Goal: Task Accomplishment & Management: Complete application form

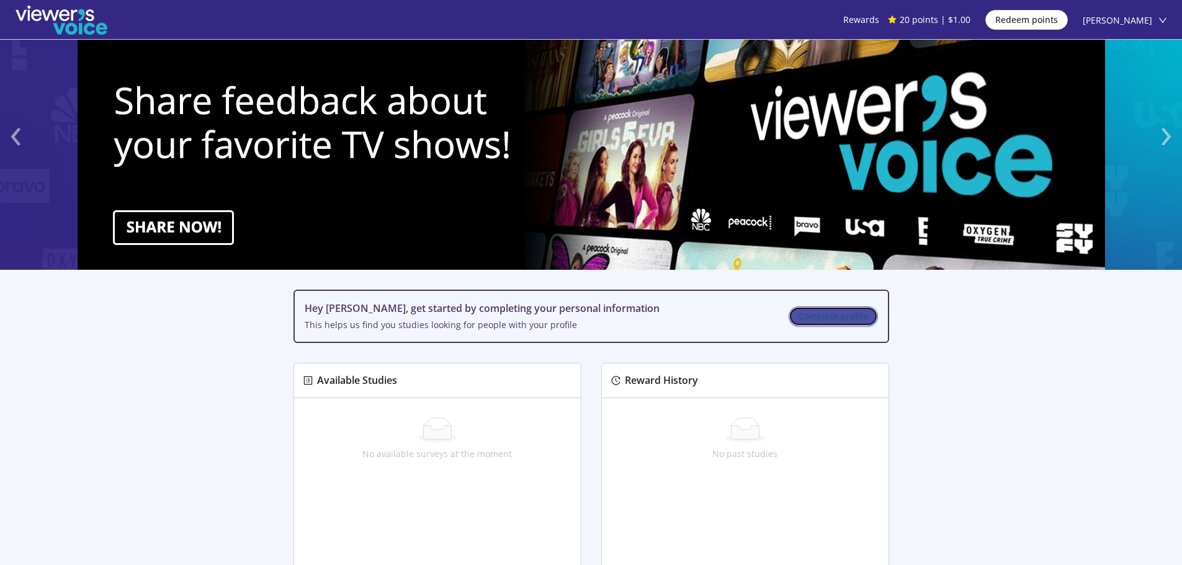
click at [805, 311] on span "Complete profile" at bounding box center [833, 317] width 69 height 14
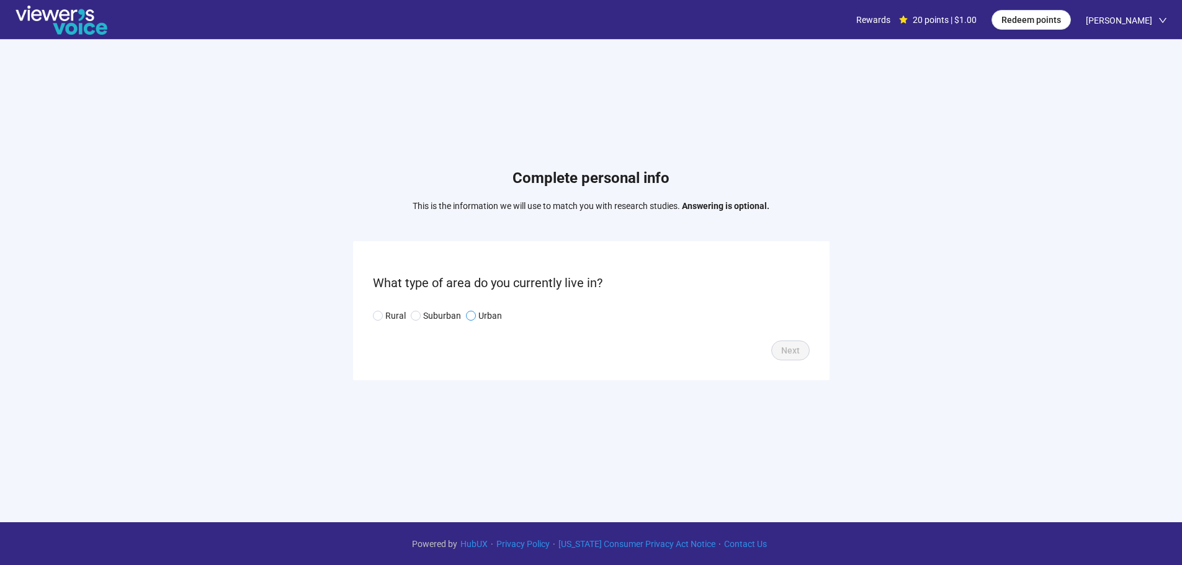
click at [481, 309] on p "Urban" at bounding box center [490, 316] width 24 height 14
click at [795, 352] on span "Next" at bounding box center [790, 351] width 19 height 14
click at [527, 317] on input "search" at bounding box center [591, 315] width 422 height 19
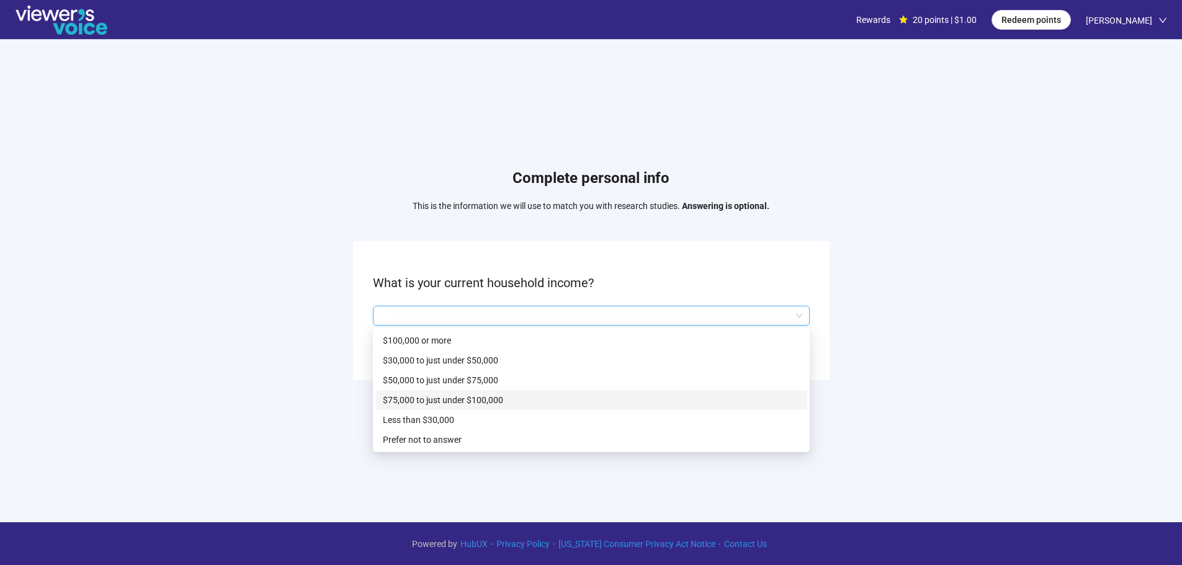
drag, startPoint x: 454, startPoint y: 405, endPoint x: 463, endPoint y: 400, distance: 10.0
click at [456, 403] on p "$75,000 to just under $100,000" at bounding box center [591, 400] width 417 height 14
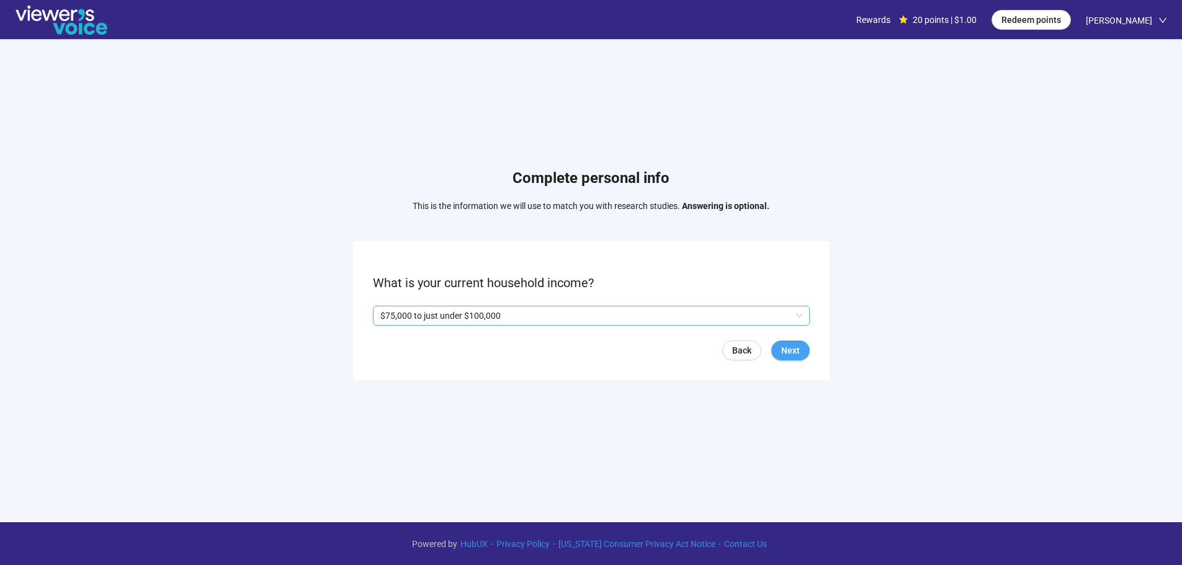
click at [784, 349] on span "Next" at bounding box center [790, 351] width 19 height 14
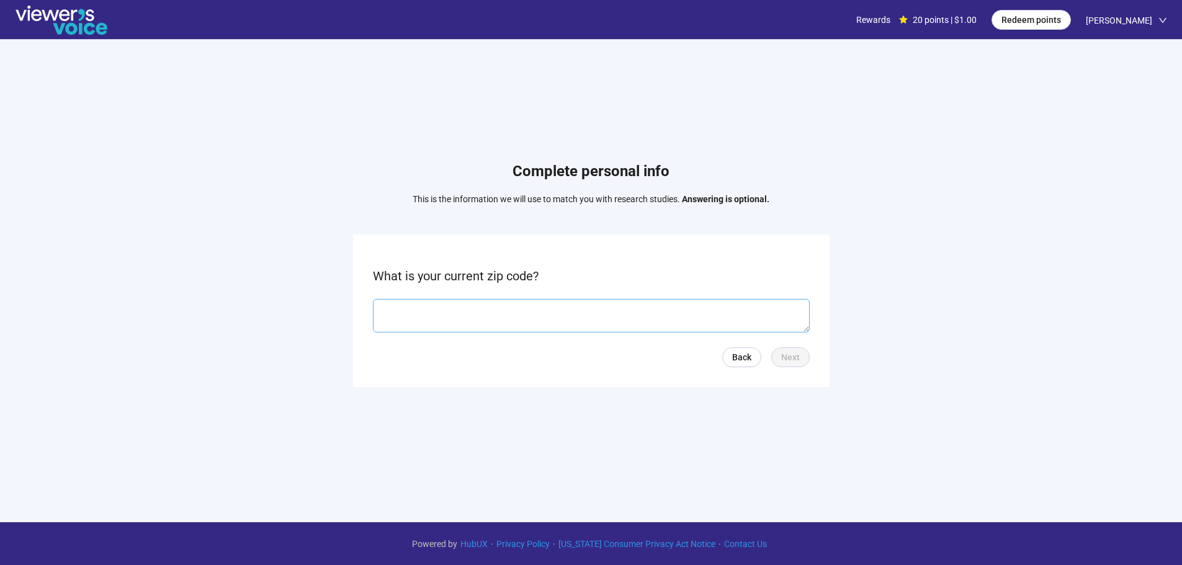
click at [595, 323] on textarea at bounding box center [591, 316] width 437 height 34
click at [400, 309] on textarea at bounding box center [591, 316] width 437 height 34
type textarea "*****"
click at [791, 352] on span "Next" at bounding box center [790, 358] width 19 height 14
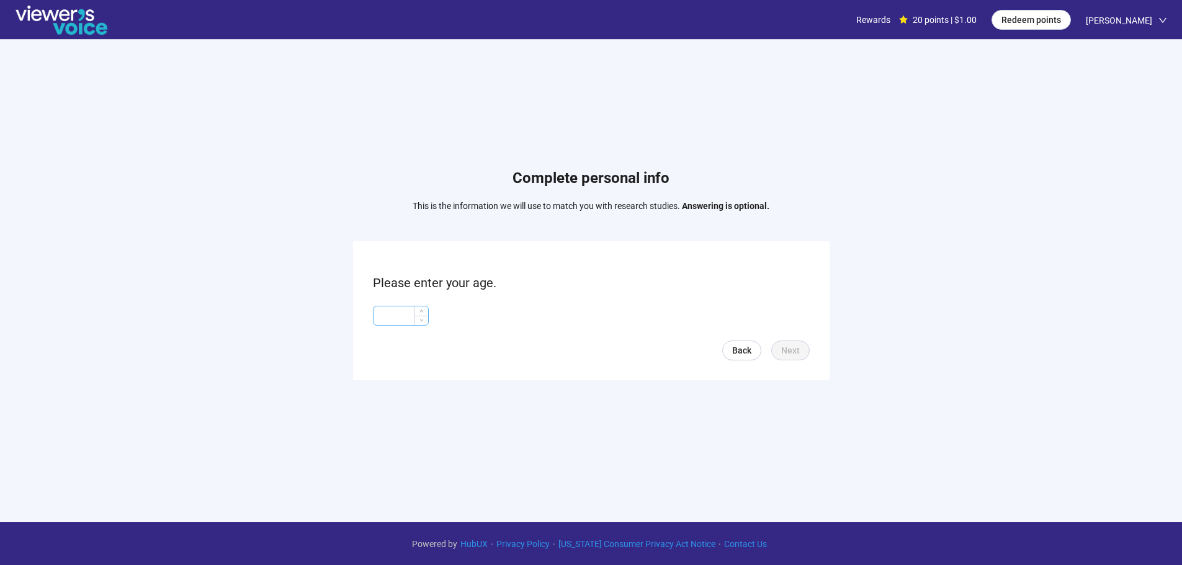
click at [400, 319] on input at bounding box center [401, 315] width 55 height 19
type input "**"
click at [791, 348] on span "Next" at bounding box center [790, 351] width 19 height 14
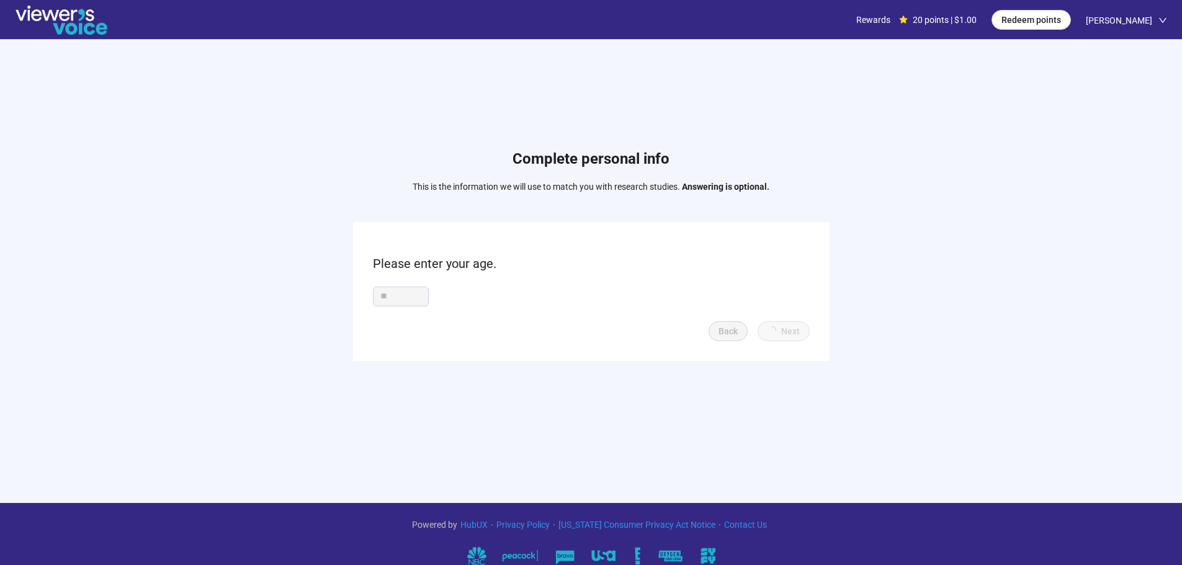
scroll to position [38, 0]
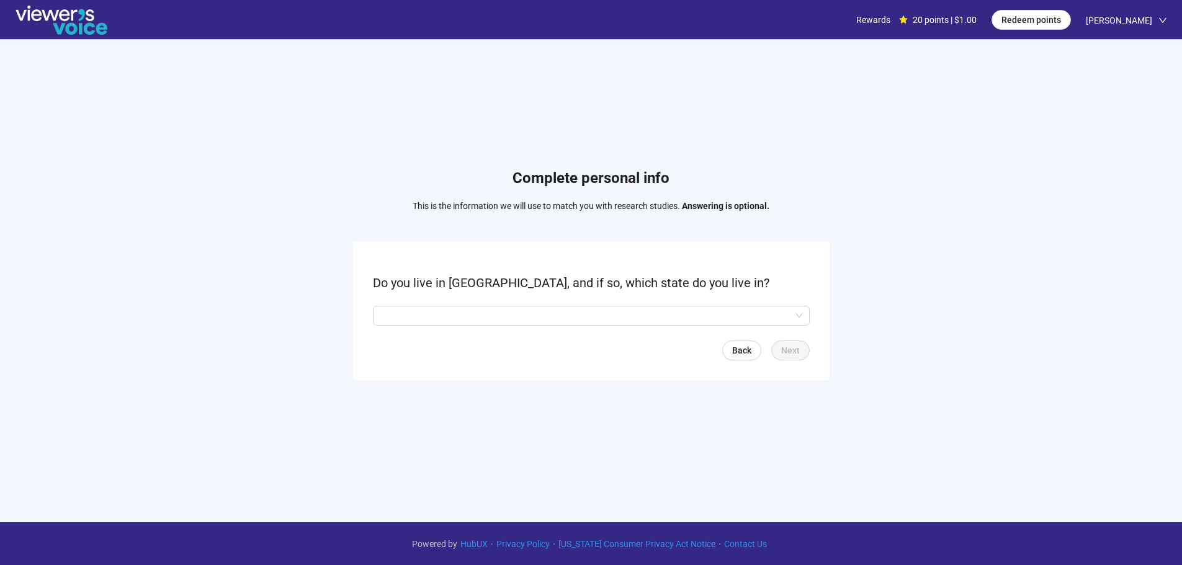
click at [608, 326] on form "Do you live in [GEOGRAPHIC_DATA], and if so, which state do you live in? Back N…" at bounding box center [591, 310] width 476 height 138
click at [596, 315] on input "search" at bounding box center [591, 315] width 422 height 19
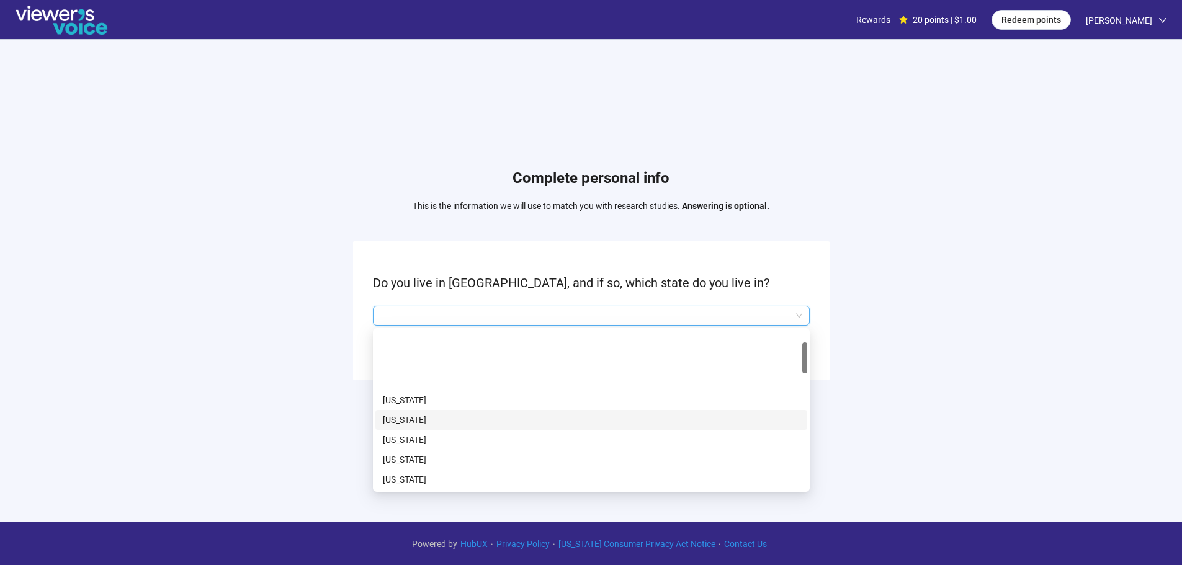
scroll to position [62, 0]
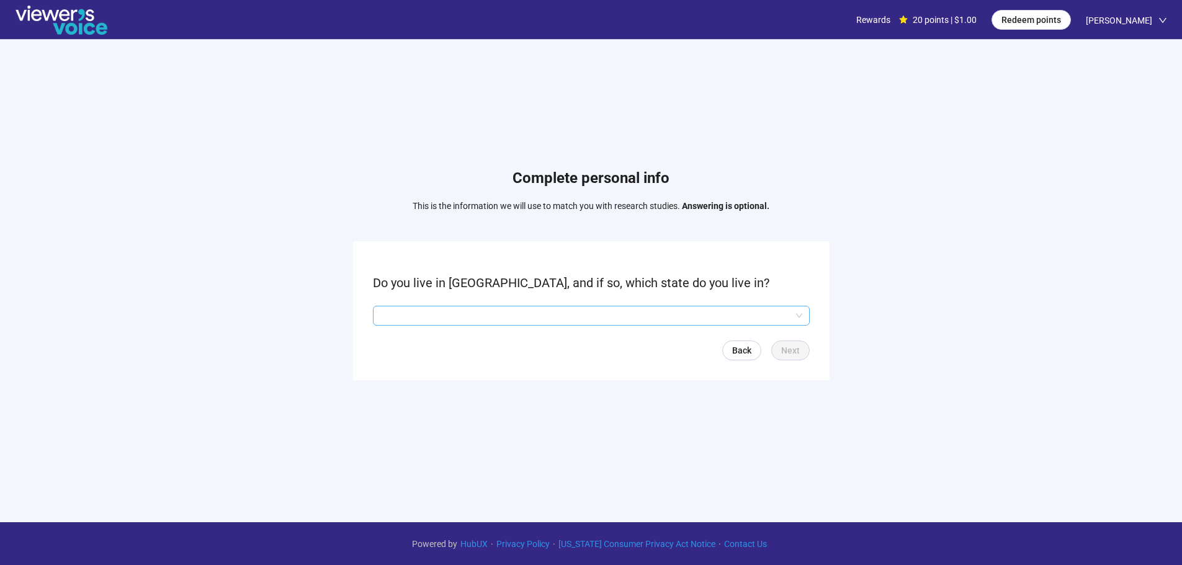
click at [382, 311] on input "search" at bounding box center [591, 315] width 422 height 19
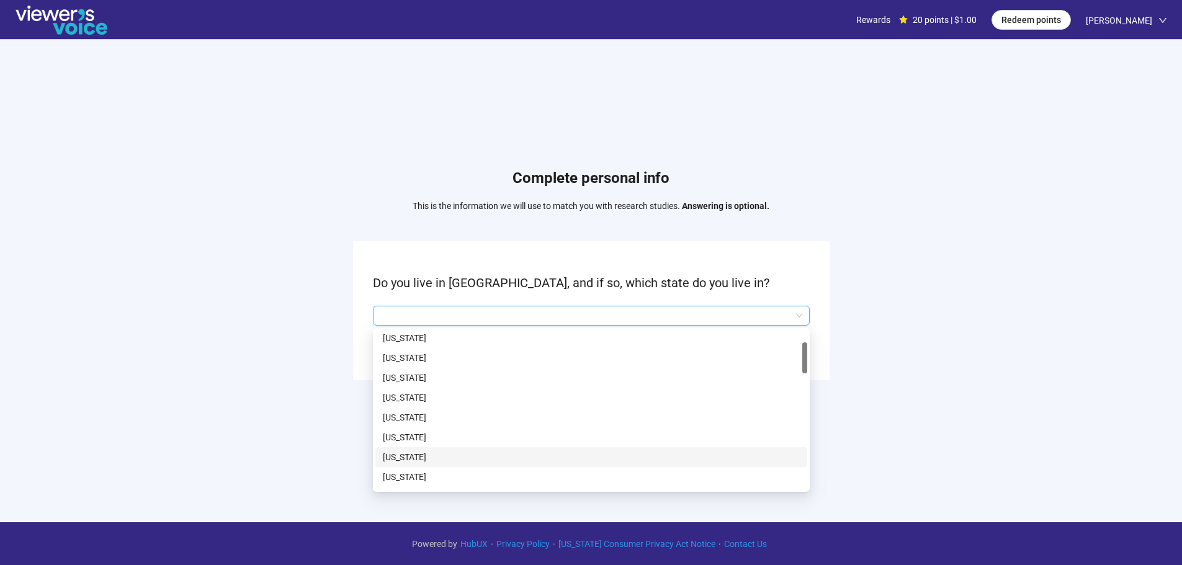
click at [403, 460] on p "[US_STATE]" at bounding box center [591, 457] width 417 height 14
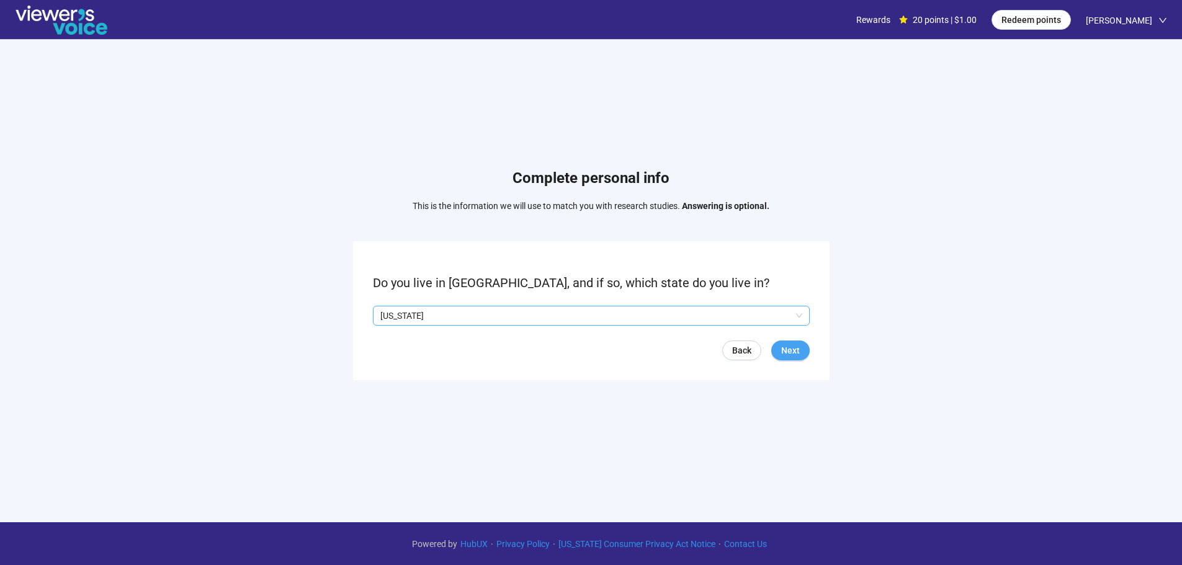
click at [791, 350] on span "Next" at bounding box center [790, 351] width 19 height 14
drag, startPoint x: 1047, startPoint y: 17, endPoint x: 636, endPoint y: 241, distance: 467.8
click at [724, 110] on div "Complete personal info This is the information we will use to match you with re…" at bounding box center [591, 277] width 1182 height 475
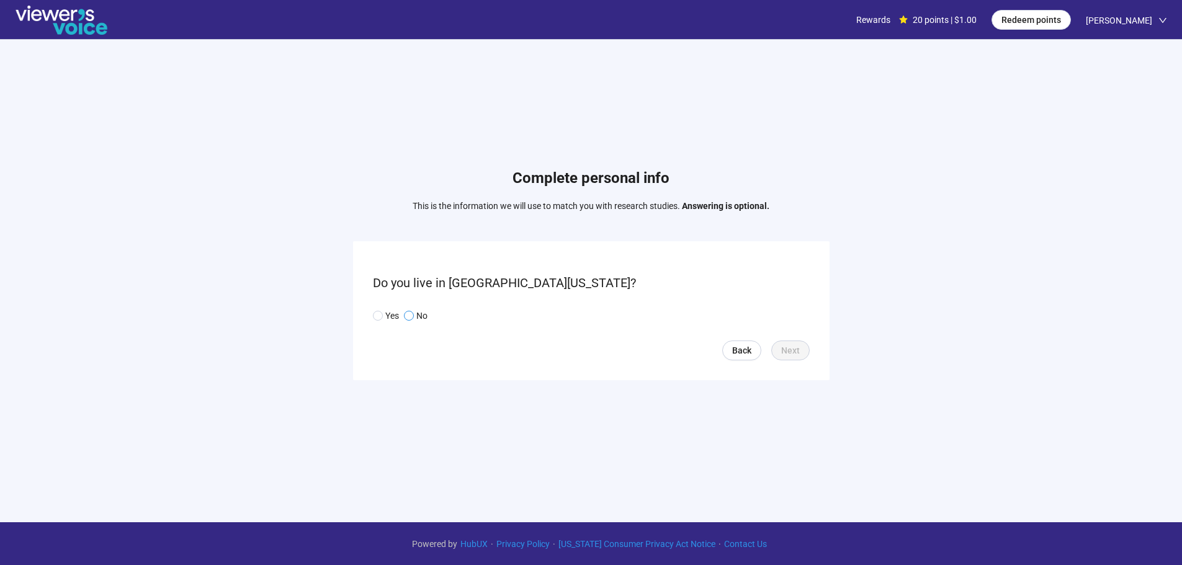
click at [414, 317] on span at bounding box center [409, 316] width 10 height 10
click at [805, 347] on button "Next" at bounding box center [790, 351] width 38 height 20
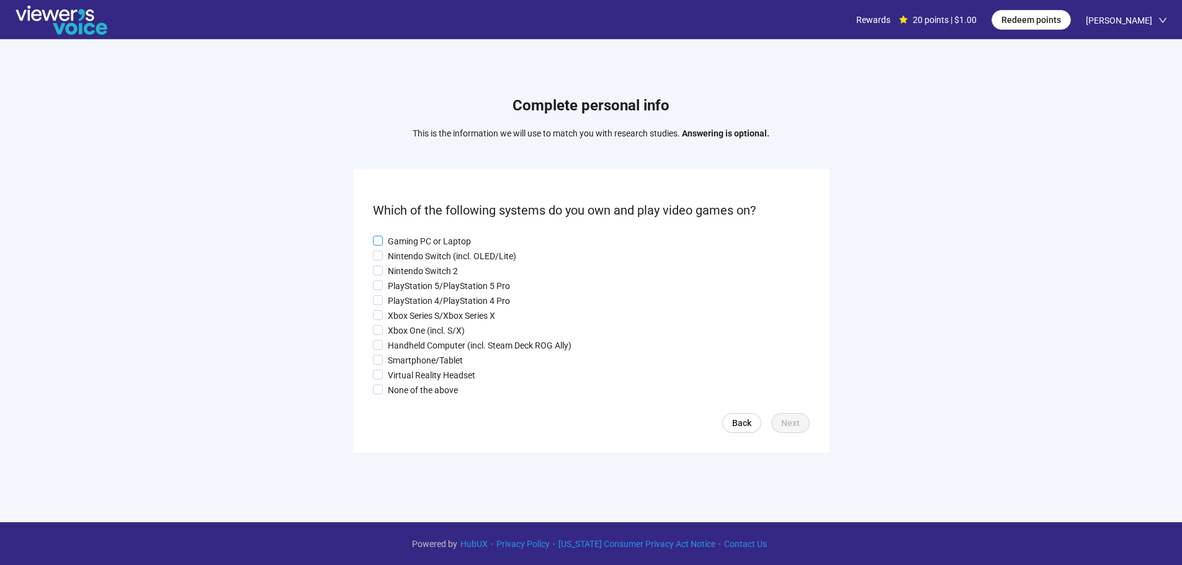
click at [409, 236] on p "Gaming PC or Laptop" at bounding box center [429, 242] width 83 height 14
click at [406, 253] on p "Nintendo Switch (incl. OLED/Lite)" at bounding box center [452, 256] width 128 height 14
click at [405, 276] on p "Nintendo Switch 2" at bounding box center [423, 271] width 70 height 14
drag, startPoint x: 405, startPoint y: 290, endPoint x: 403, endPoint y: 302, distance: 11.3
click at [404, 298] on div "Gaming PC or Laptop Nintendo Switch (incl. OLED/Lite) Nintendo Switch 2 PlaySta…" at bounding box center [591, 316] width 437 height 163
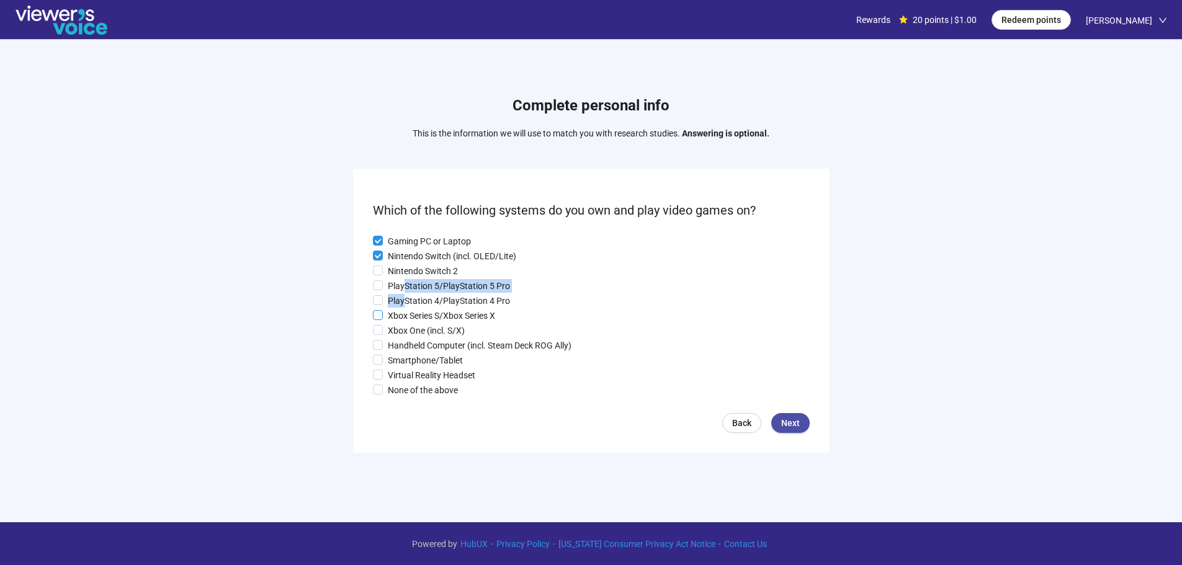
click at [402, 318] on p "Xbox Series S/Xbox Series X" at bounding box center [441, 316] width 107 height 14
click at [402, 331] on p "Xbox One (incl. S/X)" at bounding box center [426, 331] width 77 height 14
drag, startPoint x: 400, startPoint y: 287, endPoint x: 400, endPoint y: 275, distance: 11.2
click at [399, 286] on p "PlayStation 5/PlayStation 5 Pro" at bounding box center [449, 286] width 122 height 14
click at [403, 272] on p "Nintendo Switch 2" at bounding box center [423, 271] width 70 height 14
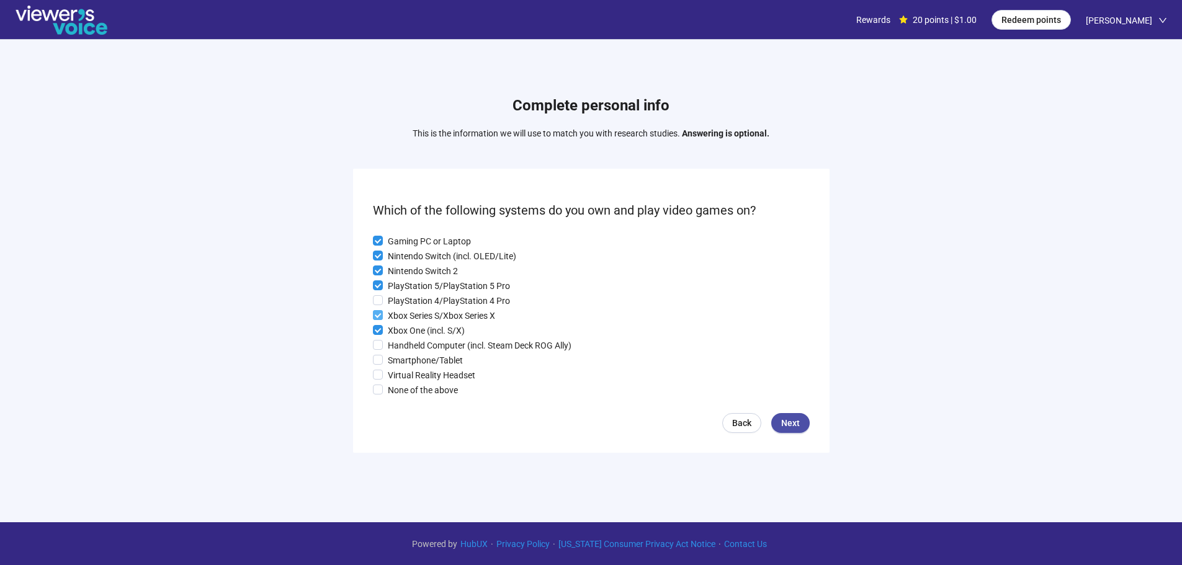
click at [403, 309] on p "Xbox Series S/Xbox Series X" at bounding box center [441, 316] width 107 height 14
click at [405, 300] on p "PlayStation 4/PlayStation 4 Pro" at bounding box center [449, 301] width 122 height 14
click at [405, 314] on p "Xbox Series S/Xbox Series X" at bounding box center [441, 316] width 107 height 14
click at [409, 343] on p "Handheld Computer (incl. Steam Deck ROG Ally)" at bounding box center [480, 346] width 184 height 14
click at [408, 363] on p "Smartphone/Tablet" at bounding box center [425, 361] width 75 height 14
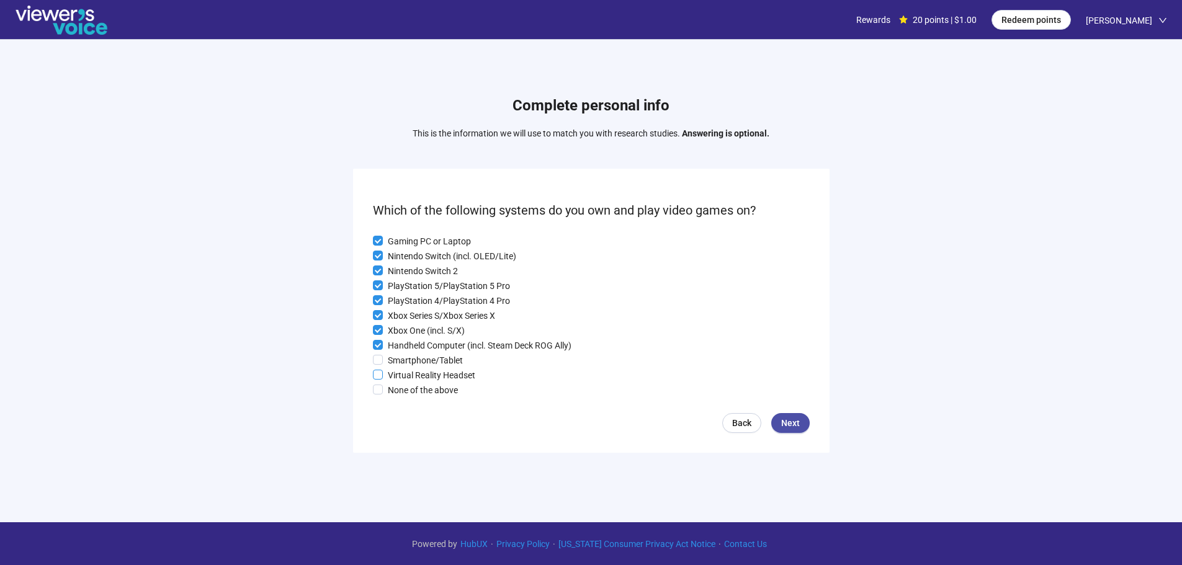
click at [408, 376] on p "Virtual Reality Headset" at bounding box center [431, 376] width 87 height 14
click at [792, 427] on span "Next" at bounding box center [790, 423] width 19 height 14
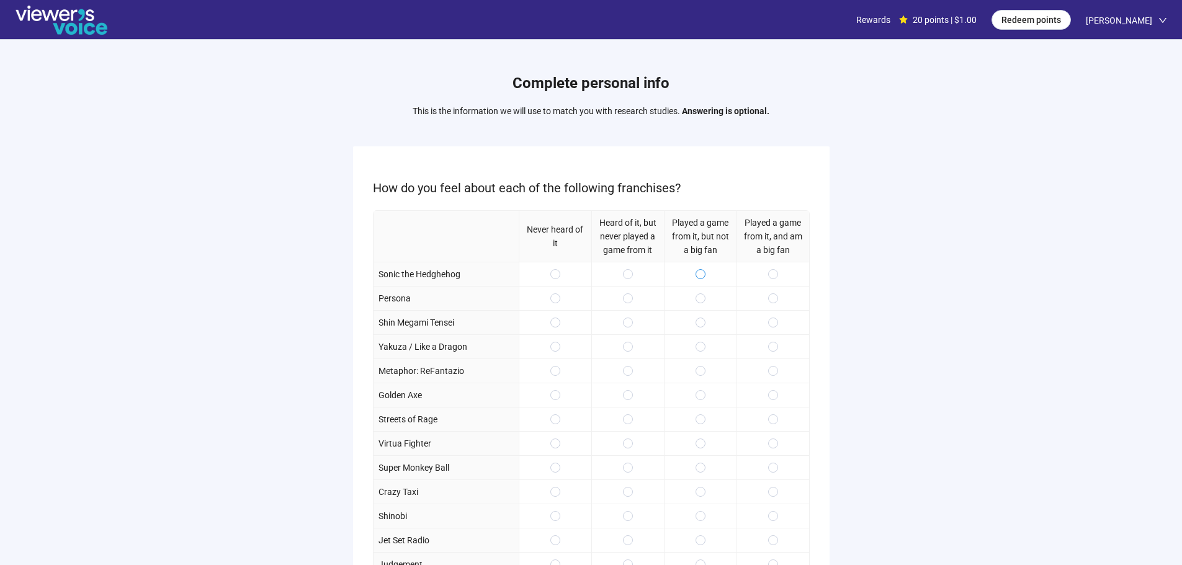
click at [704, 272] on span at bounding box center [701, 274] width 10 height 10
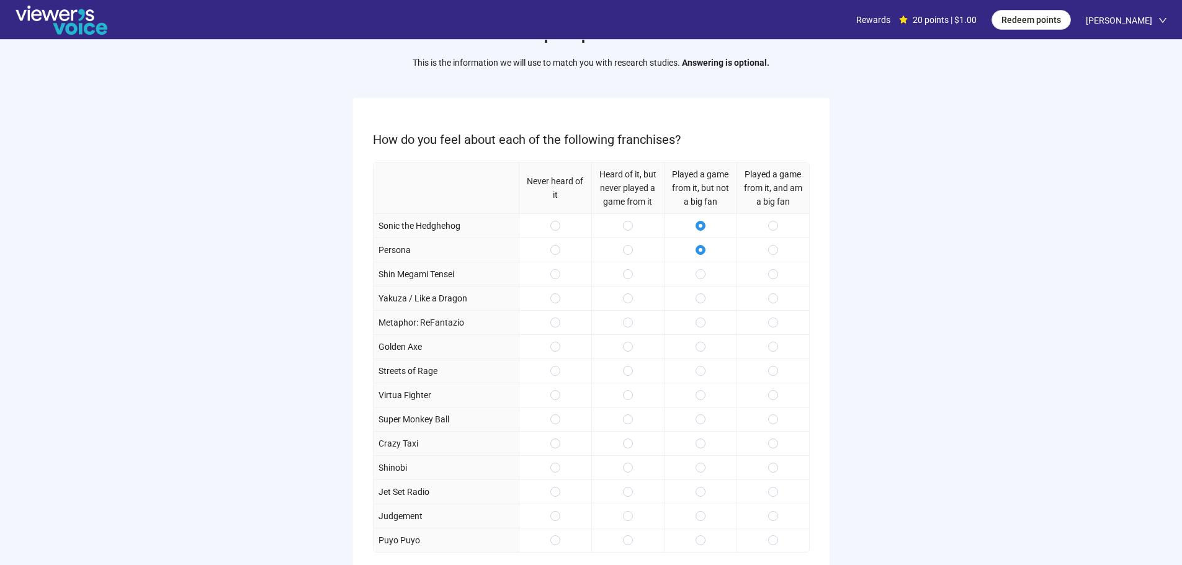
scroll to position [62, 0]
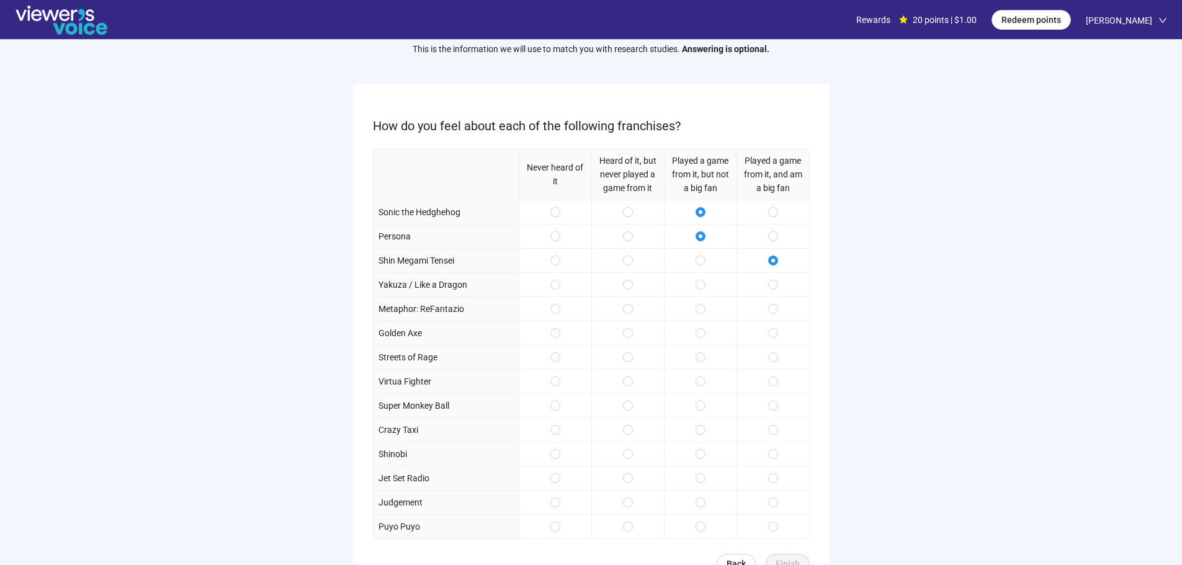
click at [774, 277] on div at bounding box center [772, 284] width 73 height 24
click at [769, 310] on span at bounding box center [773, 309] width 10 height 10
drag, startPoint x: 705, startPoint y: 282, endPoint x: 700, endPoint y: 321, distance: 40.0
click at [704, 282] on span at bounding box center [701, 285] width 10 height 10
click at [697, 334] on span at bounding box center [701, 333] width 10 height 10
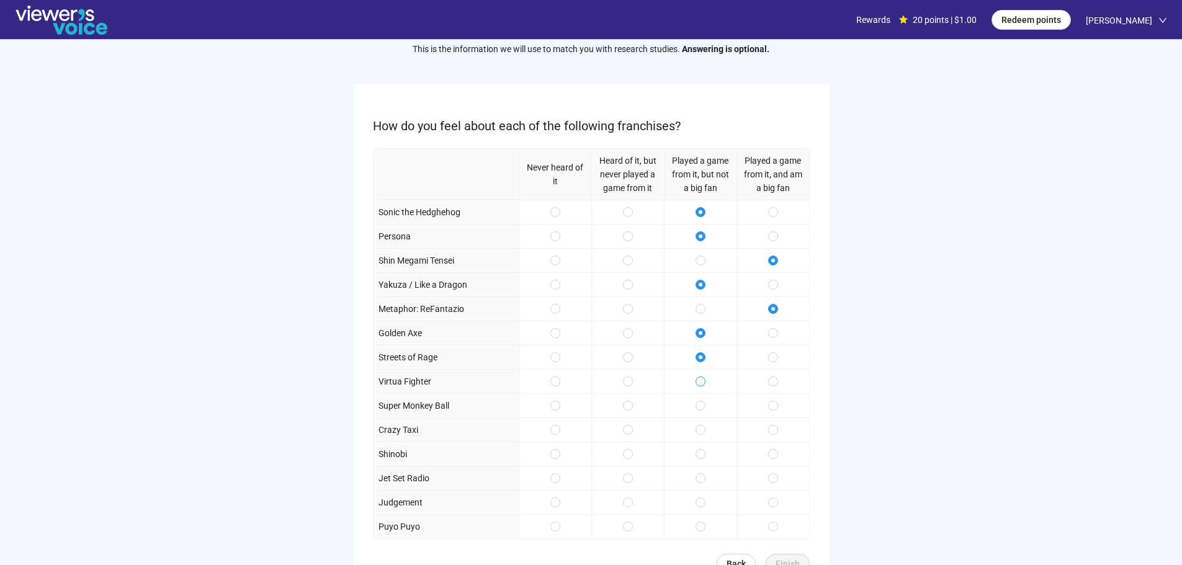
click at [704, 381] on span at bounding box center [701, 382] width 10 height 10
click at [776, 405] on span at bounding box center [773, 406] width 10 height 10
click at [764, 437] on div at bounding box center [772, 430] width 73 height 24
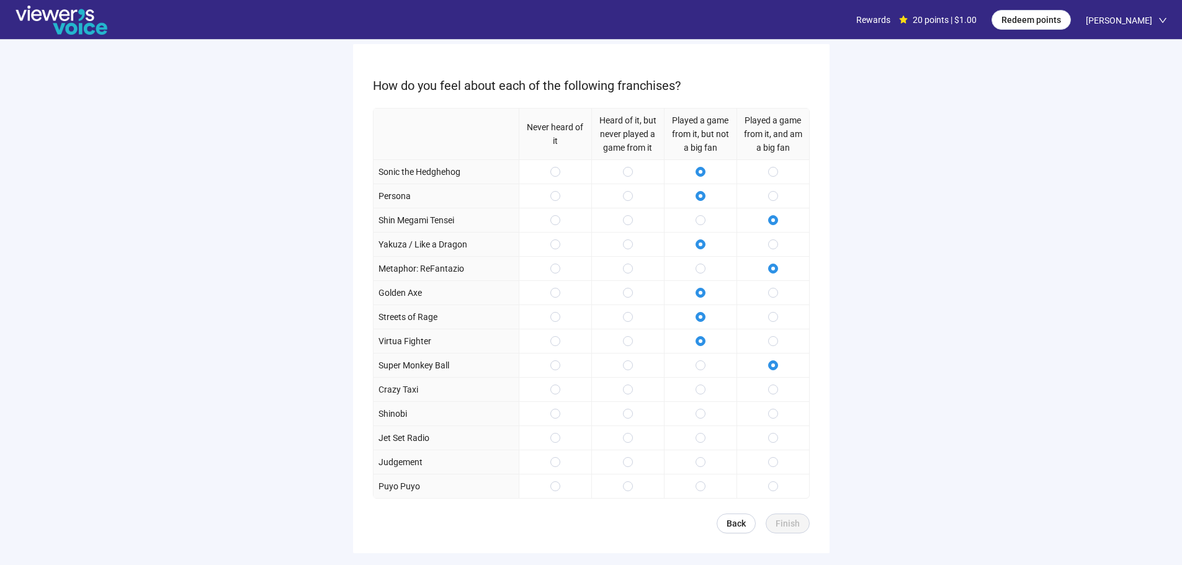
scroll to position [124, 0]
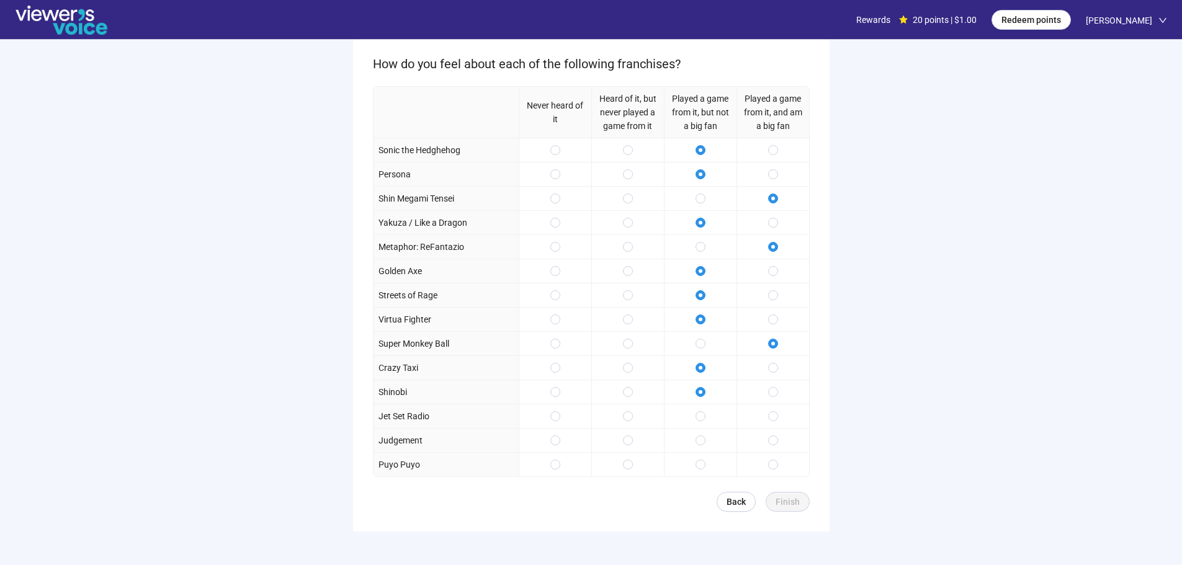
click at [703, 426] on div at bounding box center [700, 416] width 73 height 24
click at [702, 436] on span at bounding box center [701, 441] width 10 height 10
click at [777, 465] on span at bounding box center [773, 465] width 10 height 10
click at [783, 493] on button "Finish" at bounding box center [788, 502] width 44 height 20
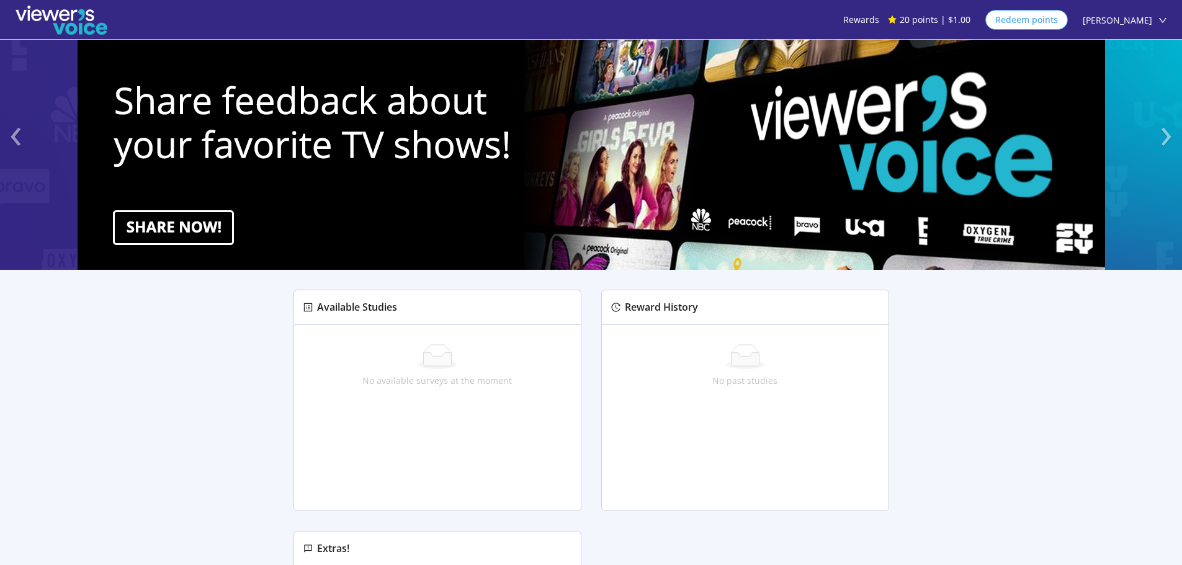
click at [1048, 19] on span "Redeem points" at bounding box center [1026, 20] width 63 height 14
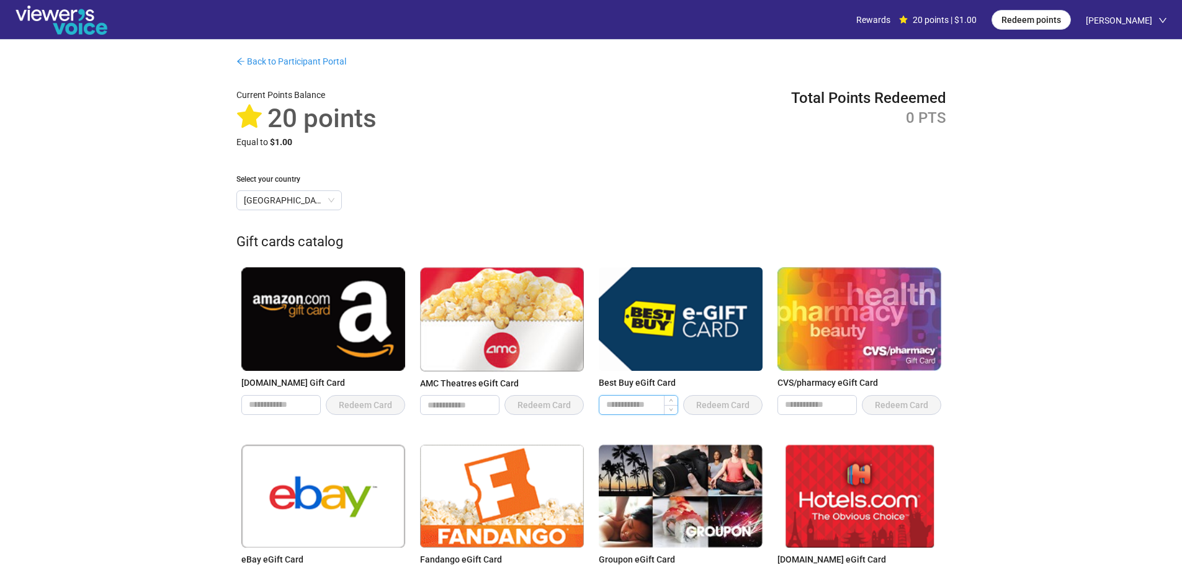
click at [643, 406] on input "number" at bounding box center [638, 405] width 78 height 19
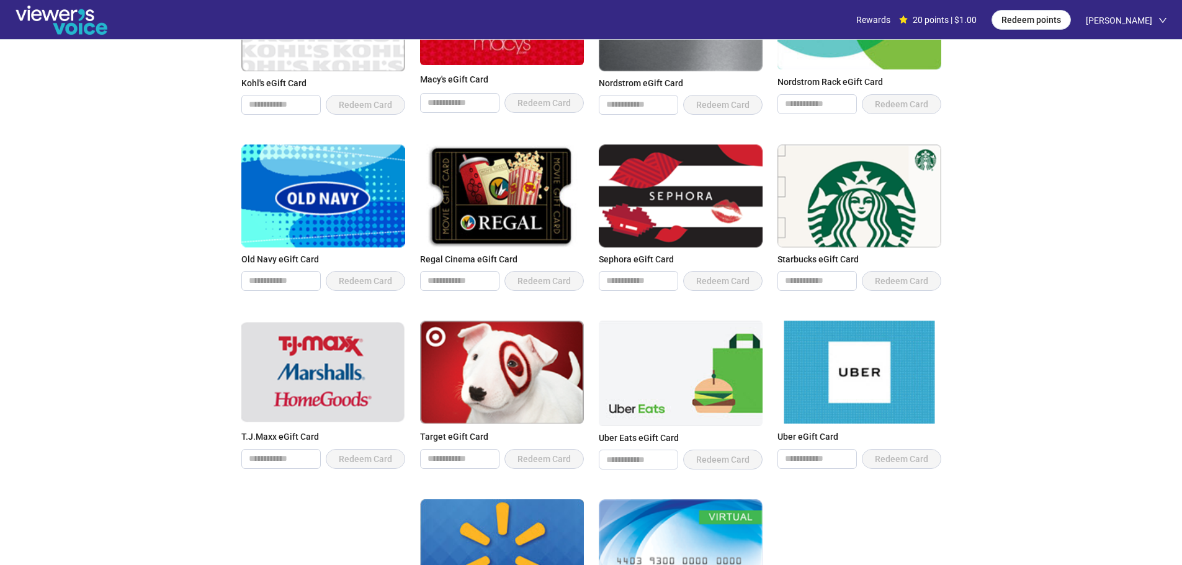
scroll to position [682, 0]
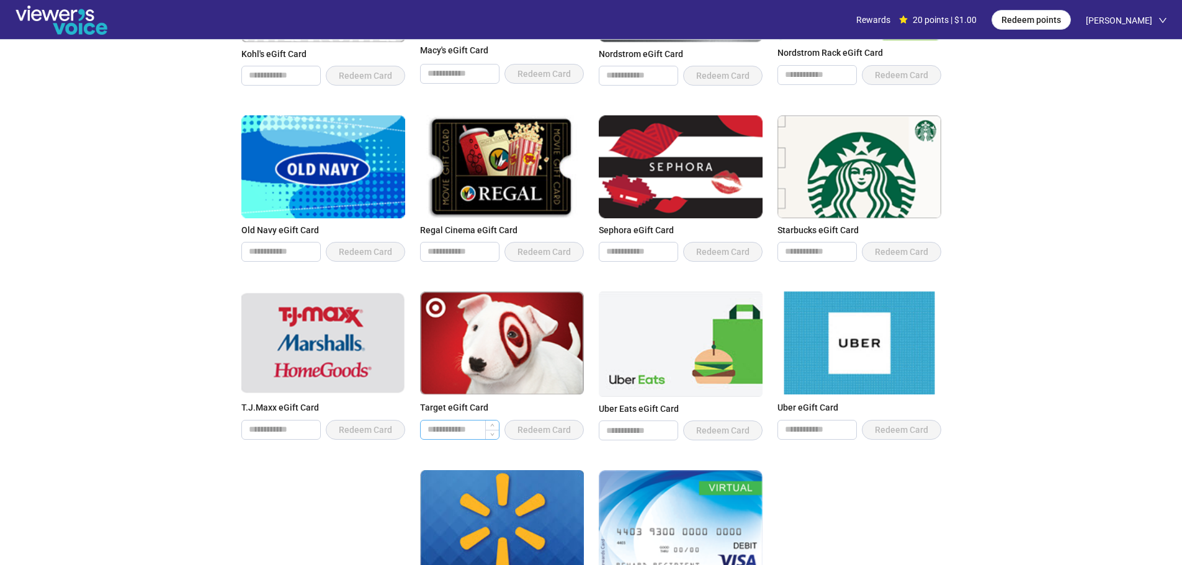
type input "**"
click at [456, 432] on input "number" at bounding box center [460, 430] width 78 height 19
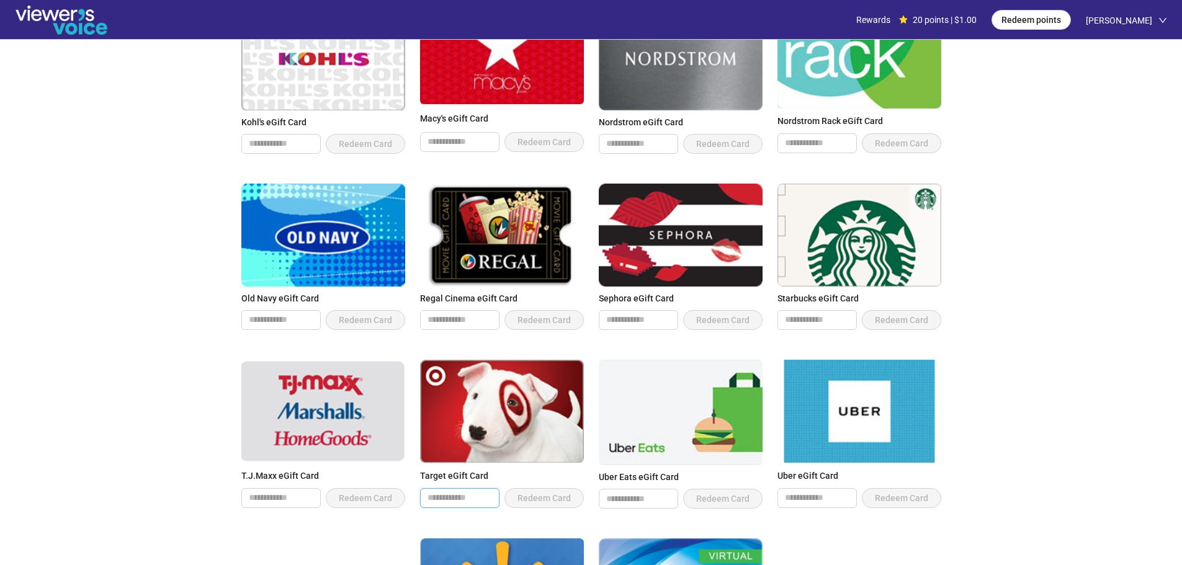
scroll to position [496, 0]
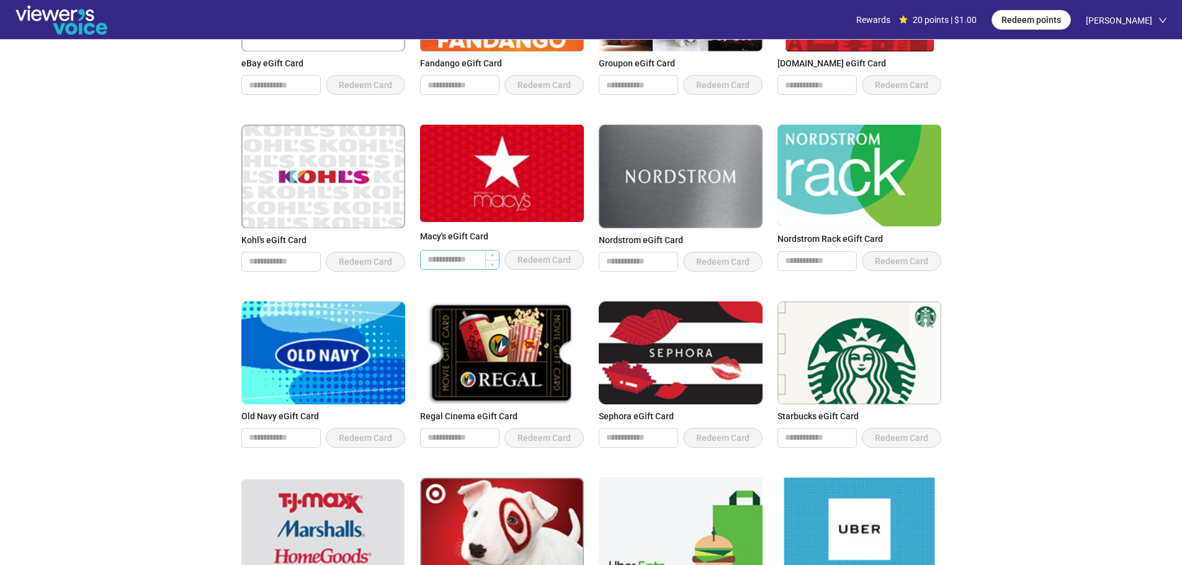
type input "**"
click at [478, 261] on input "number" at bounding box center [460, 260] width 78 height 19
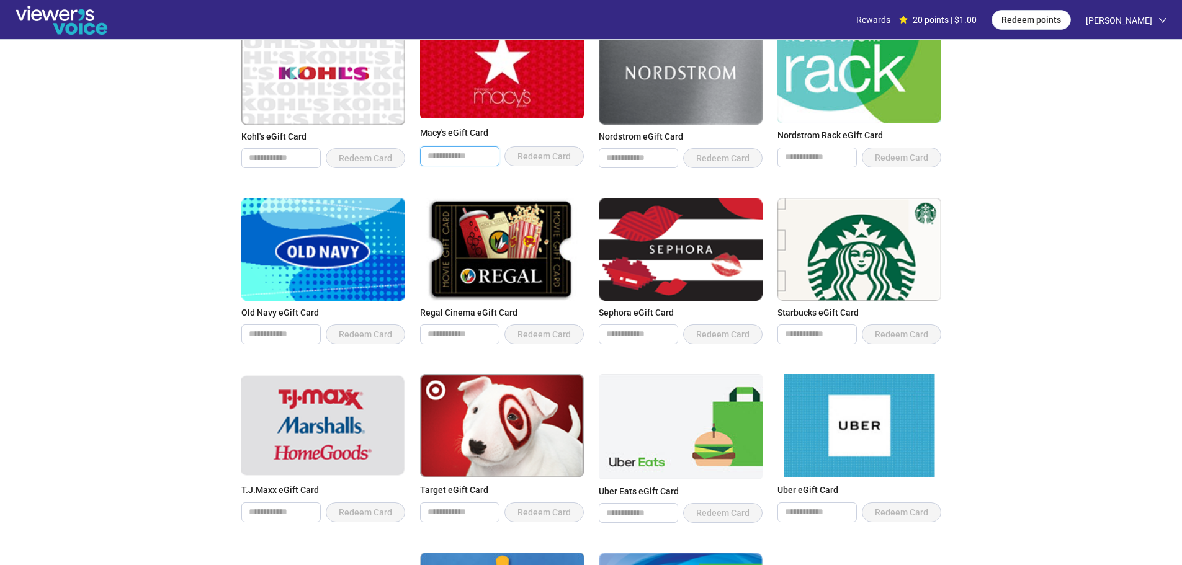
scroll to position [682, 0]
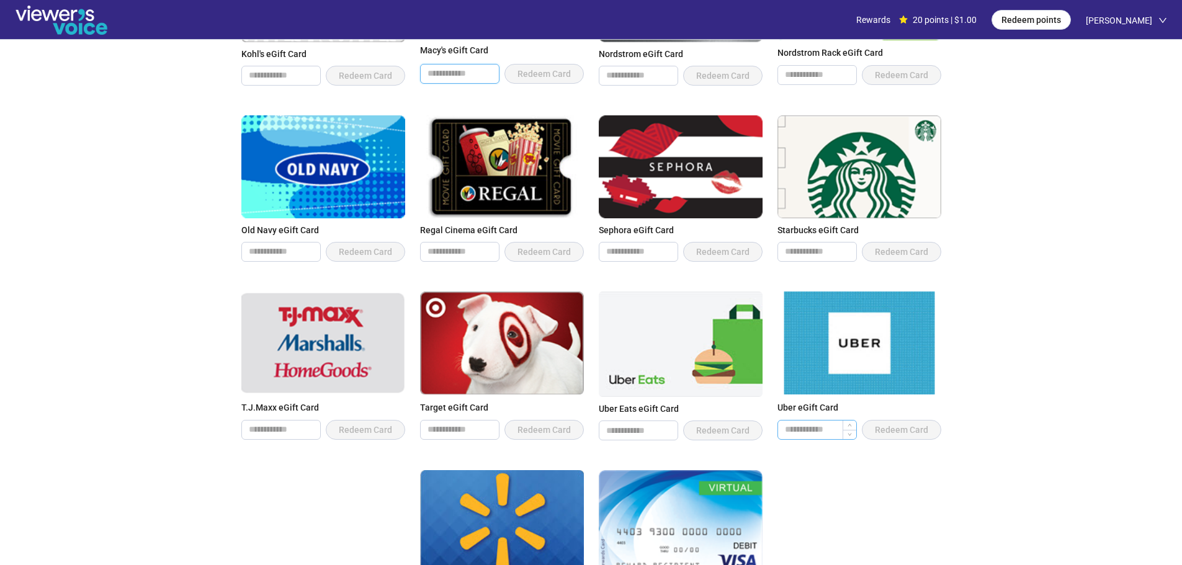
click at [804, 432] on input "number" at bounding box center [817, 430] width 78 height 19
type input "**"
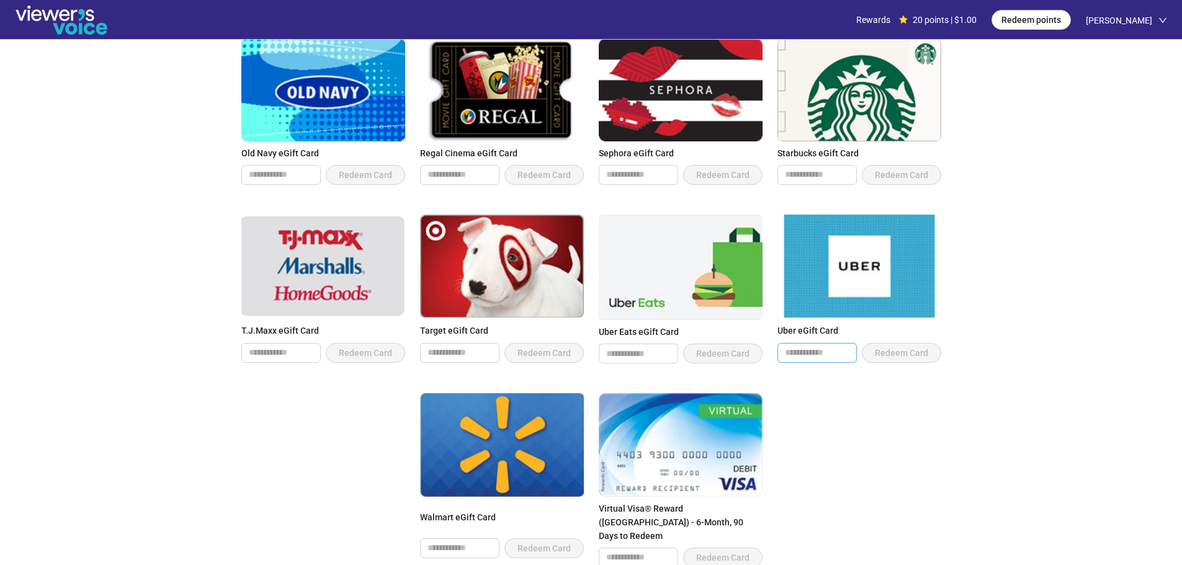
scroll to position [800, 0]
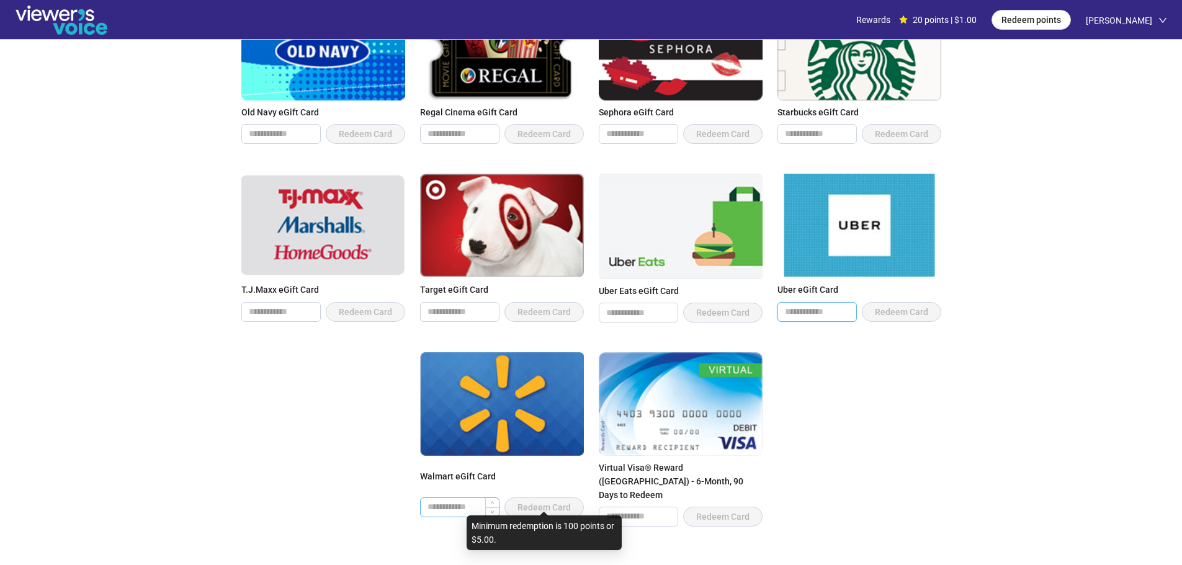
click at [459, 504] on input "number" at bounding box center [460, 507] width 78 height 19
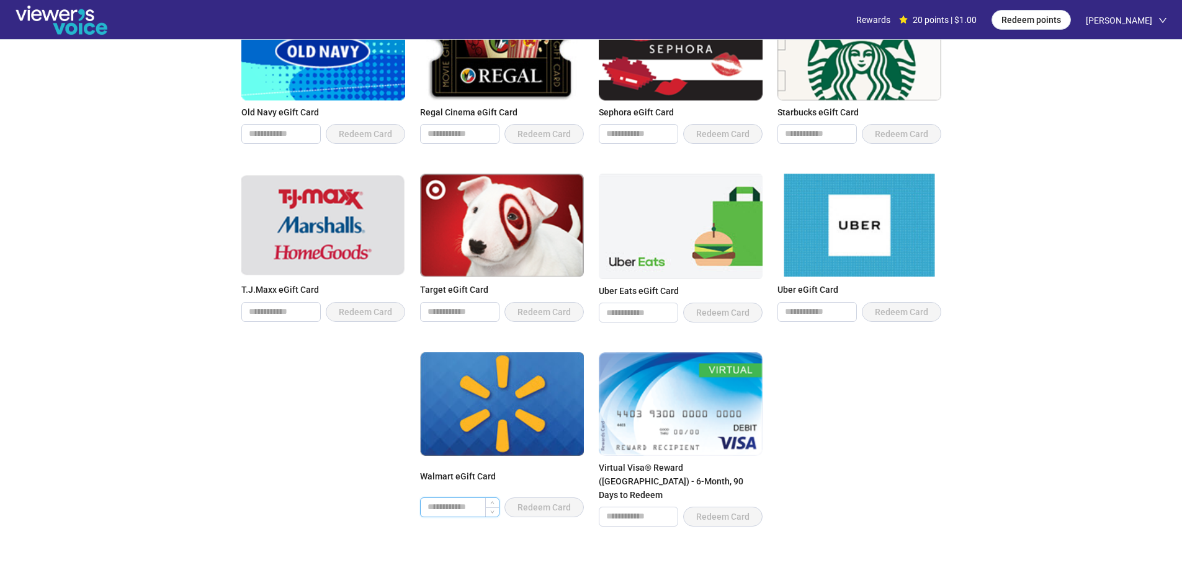
type input "**"
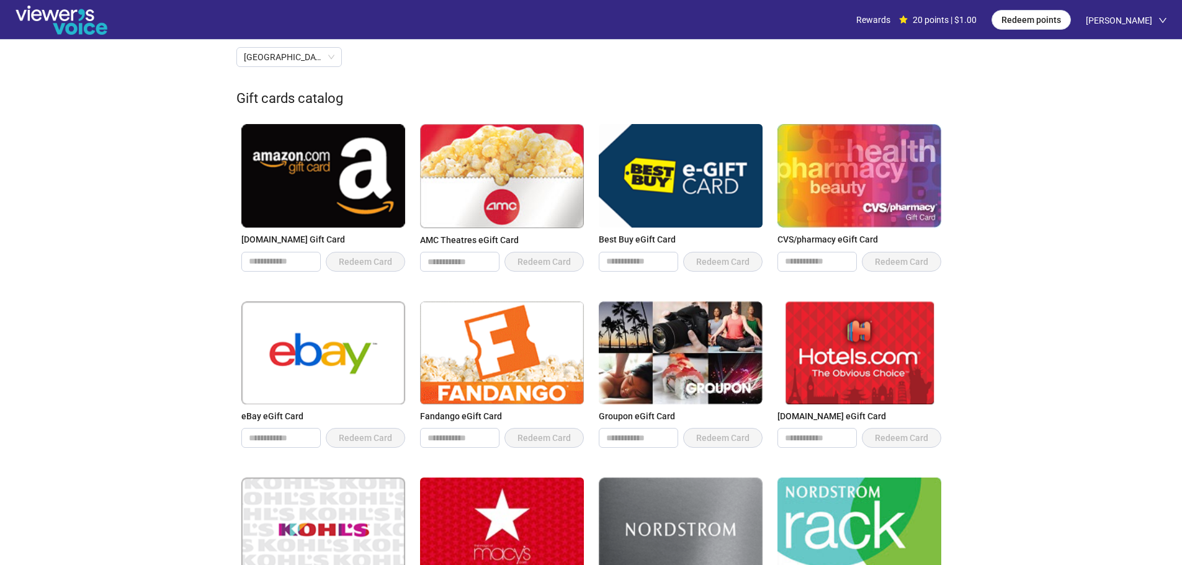
scroll to position [0, 0]
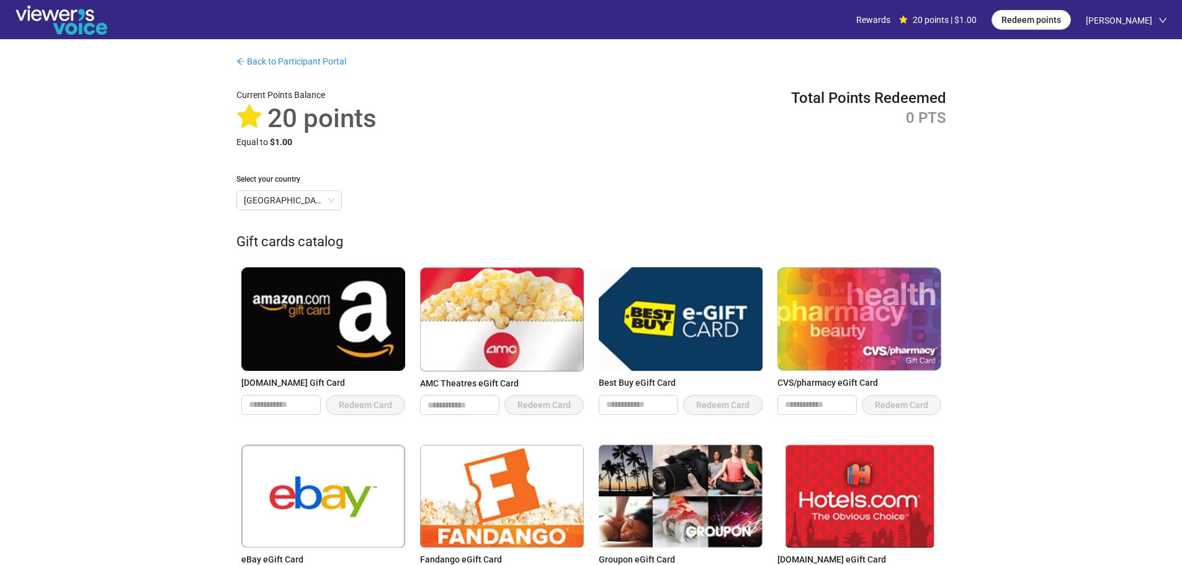
type input "**"
